Goal: Information Seeking & Learning: Learn about a topic

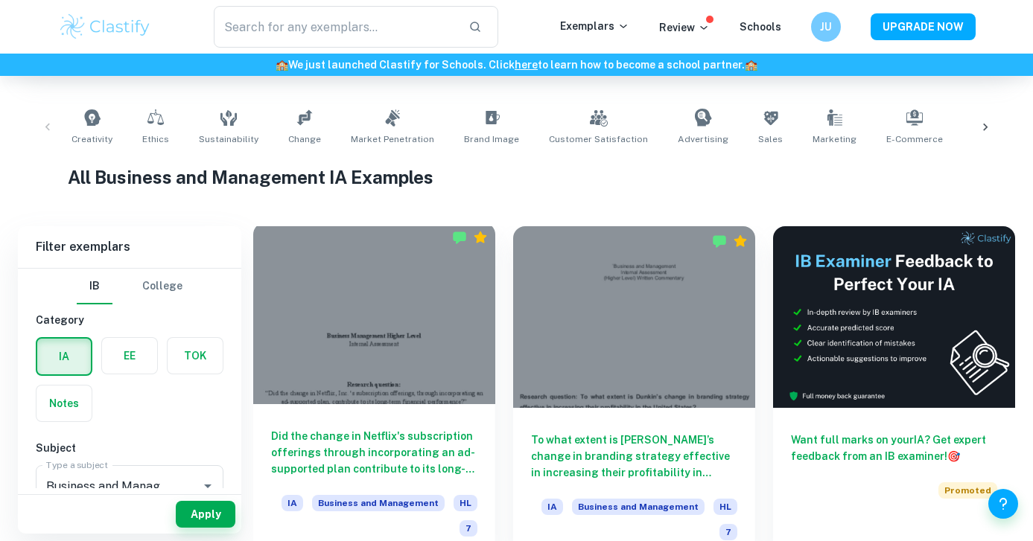
scroll to position [334, 0]
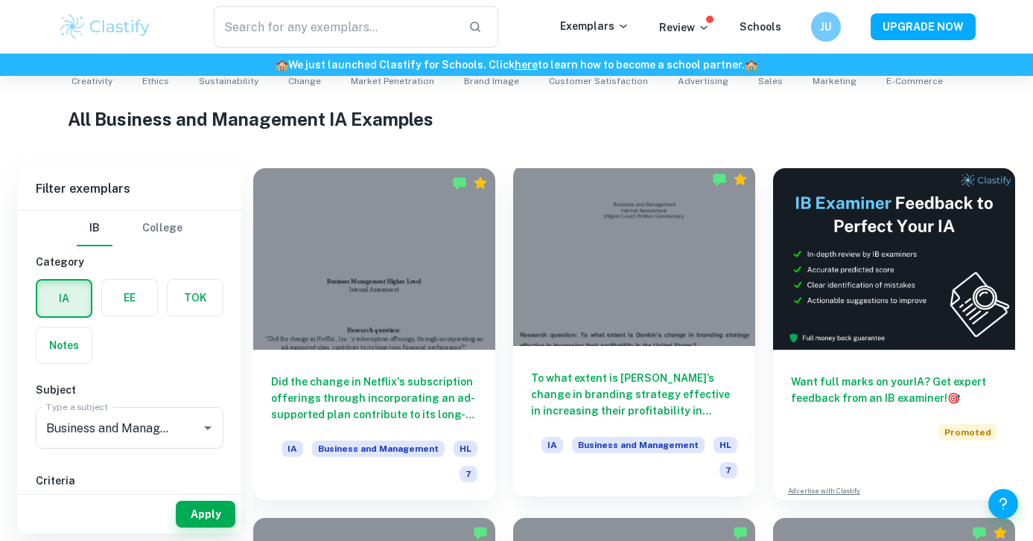
click at [578, 427] on div "To what extent is [PERSON_NAME]’s change in branding strategy effective in incr…" at bounding box center [634, 421] width 242 height 150
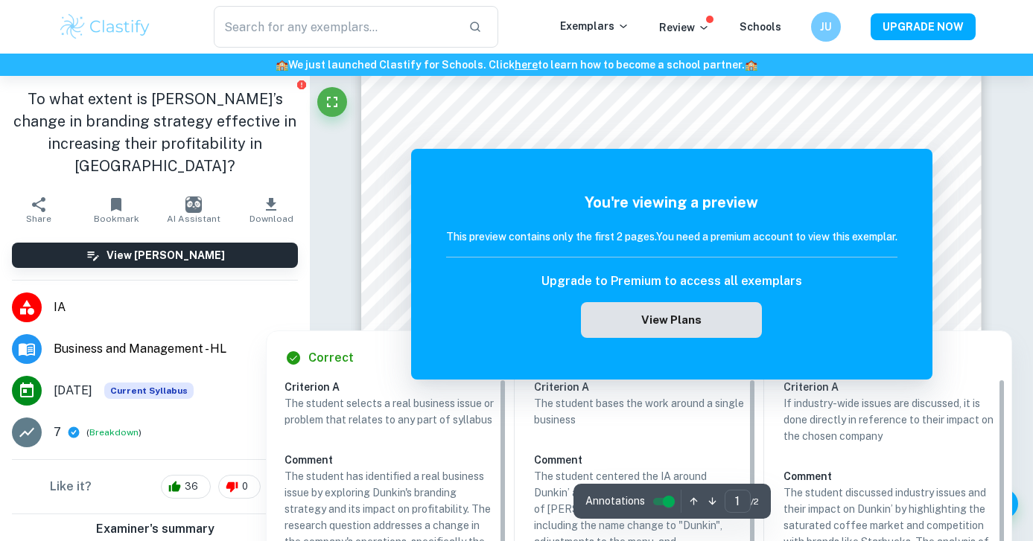
scroll to position [148, 0]
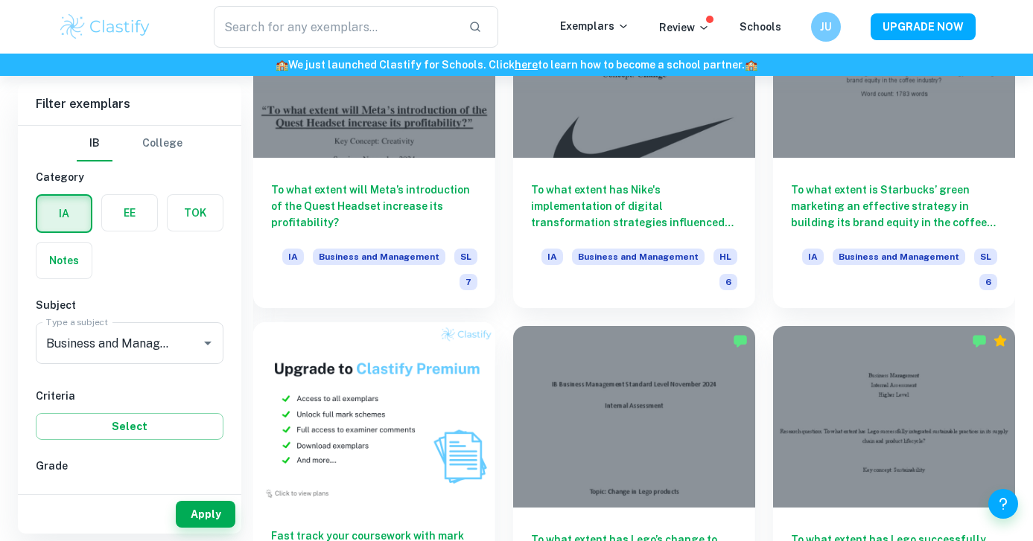
scroll to position [717, 0]
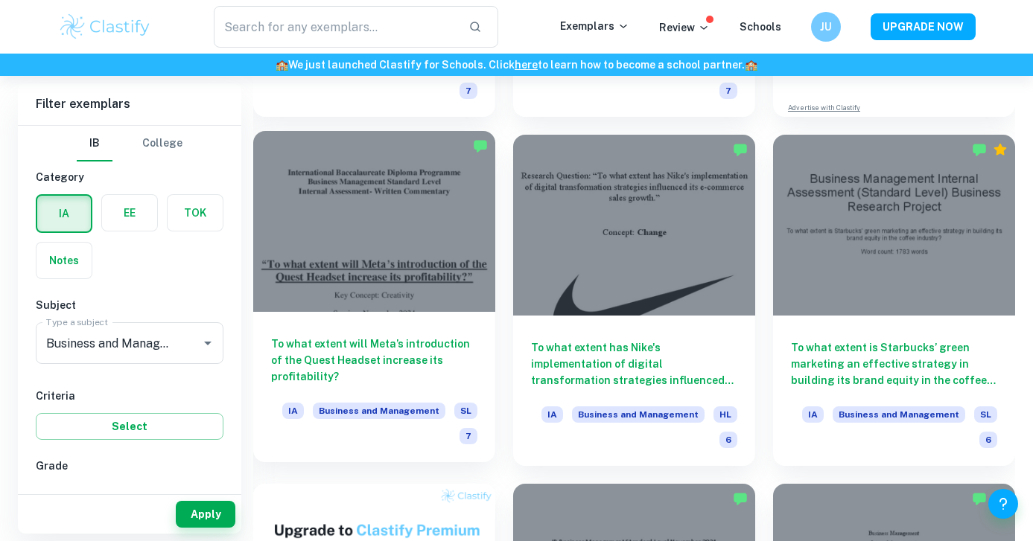
click at [357, 277] on div at bounding box center [374, 222] width 242 height 182
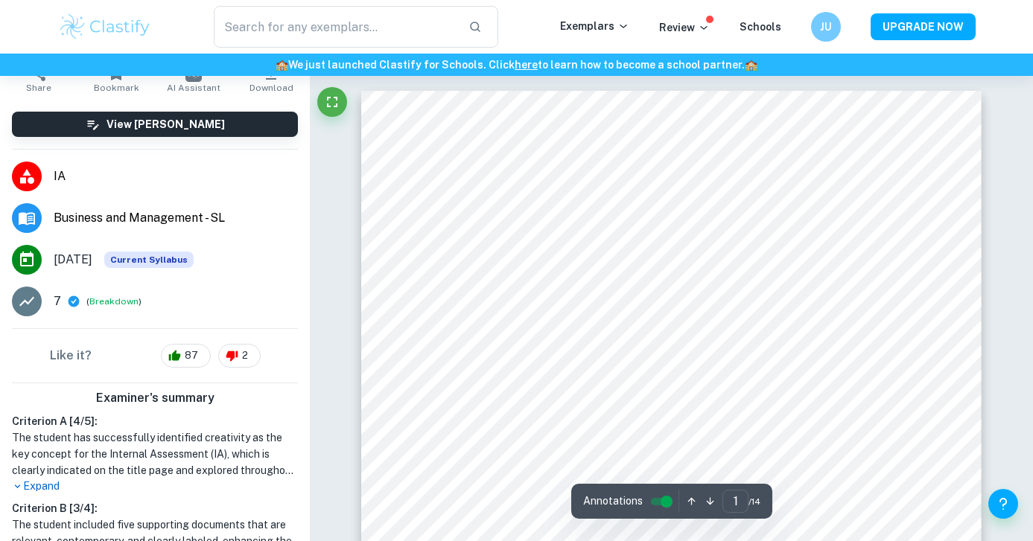
scroll to position [244, 0]
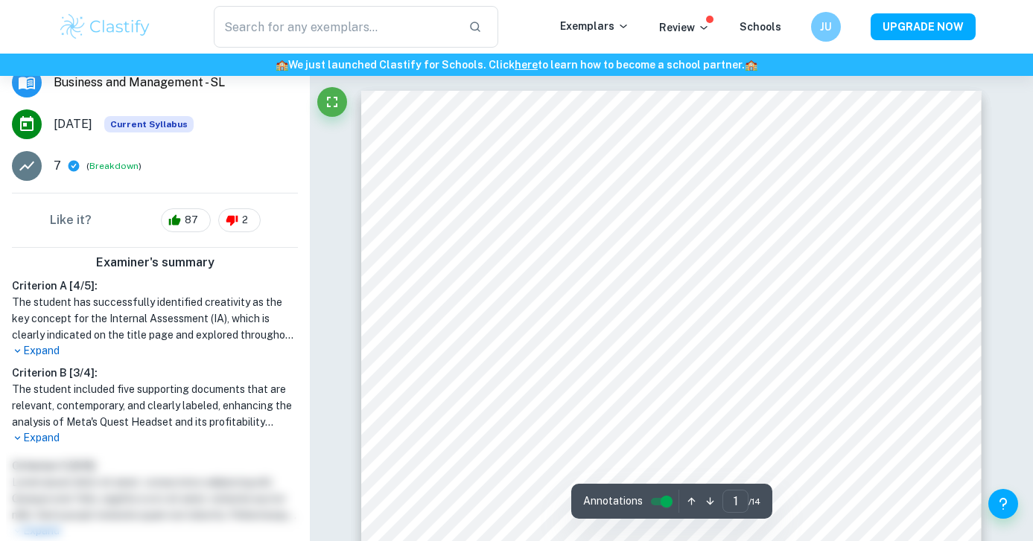
click at [51, 433] on p "Expand" at bounding box center [155, 438] width 286 height 16
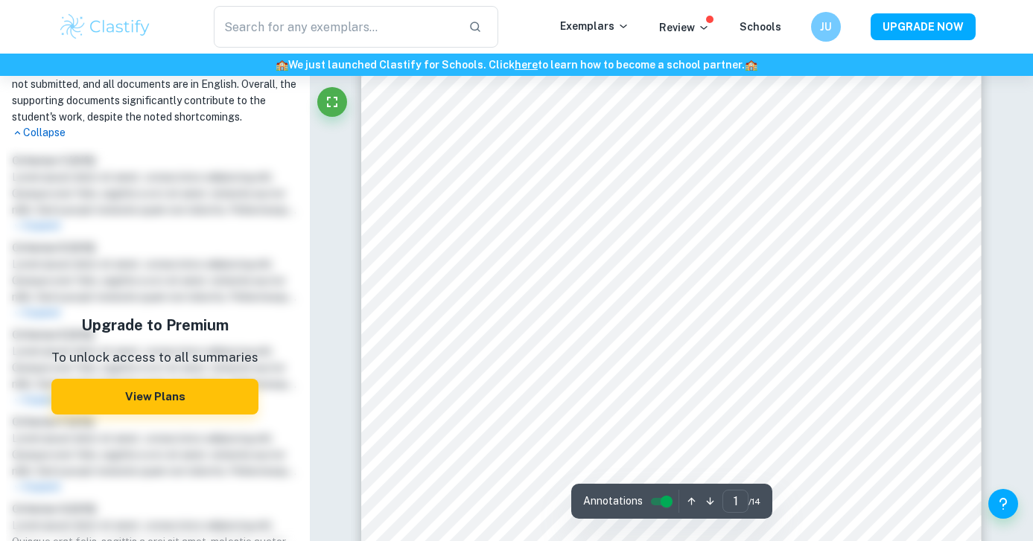
scroll to position [325, 0]
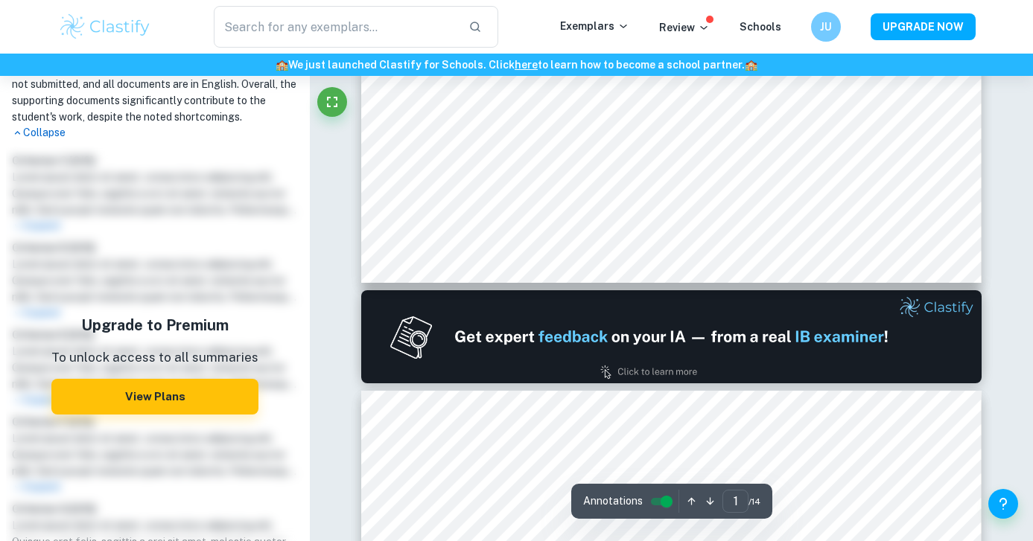
type input "2"
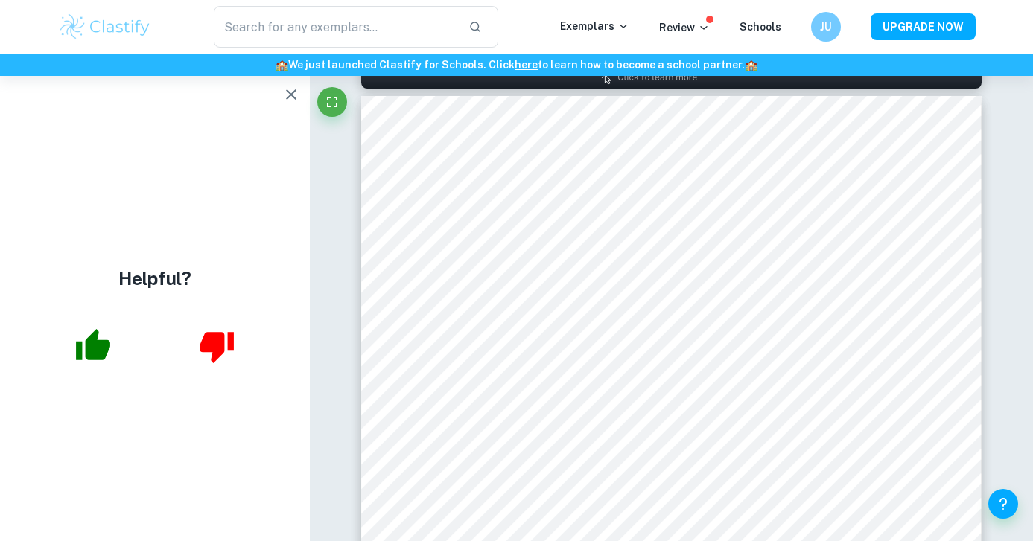
scroll to position [0, 0]
